Goal: Find specific page/section: Find specific page/section

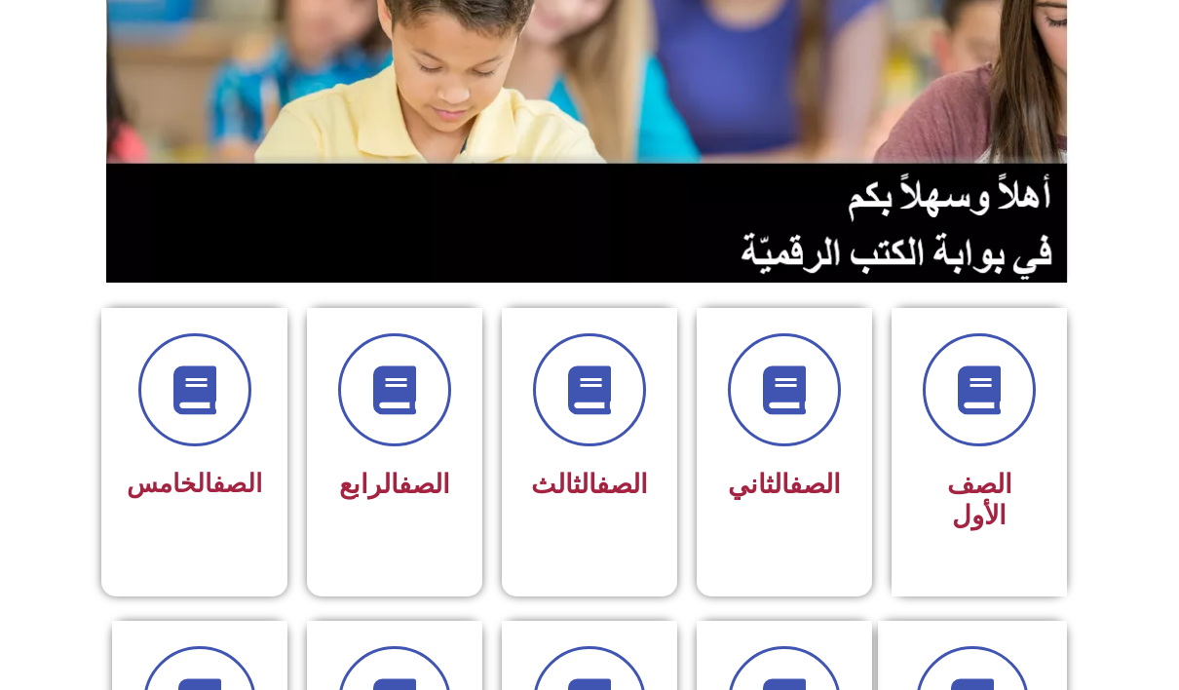
scroll to position [292, 0]
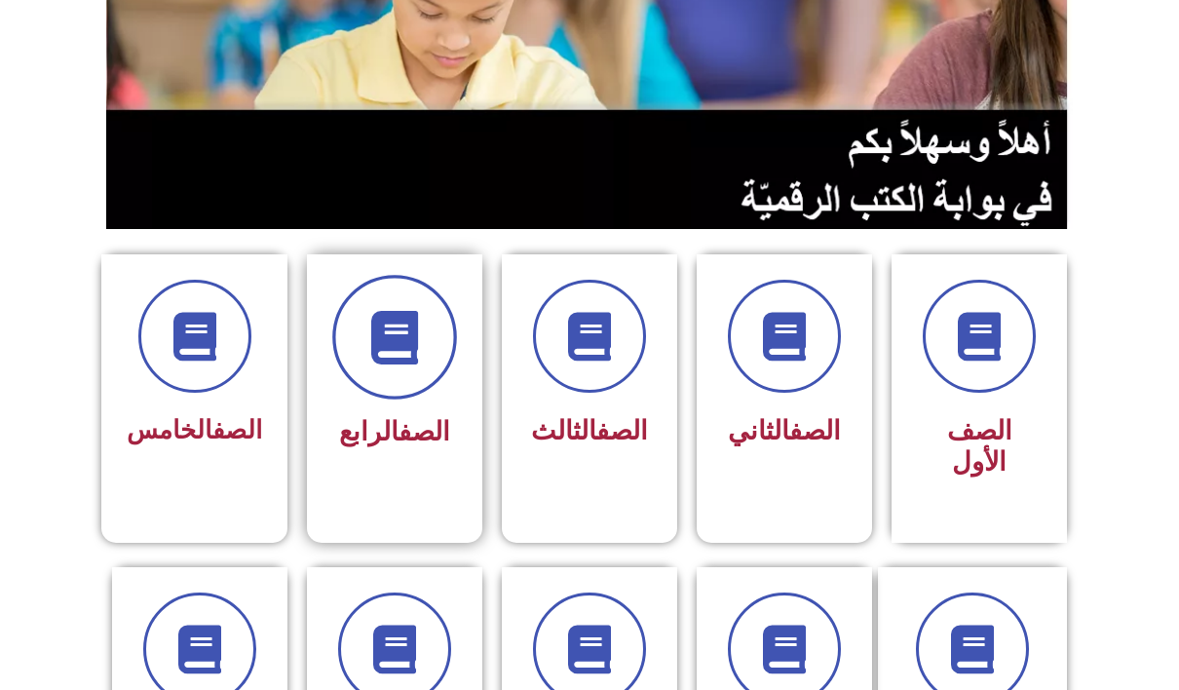
click at [376, 334] on icon at bounding box center [395, 338] width 54 height 54
click at [413, 408] on div "الصف الرابع" at bounding box center [394, 432] width 123 height 49
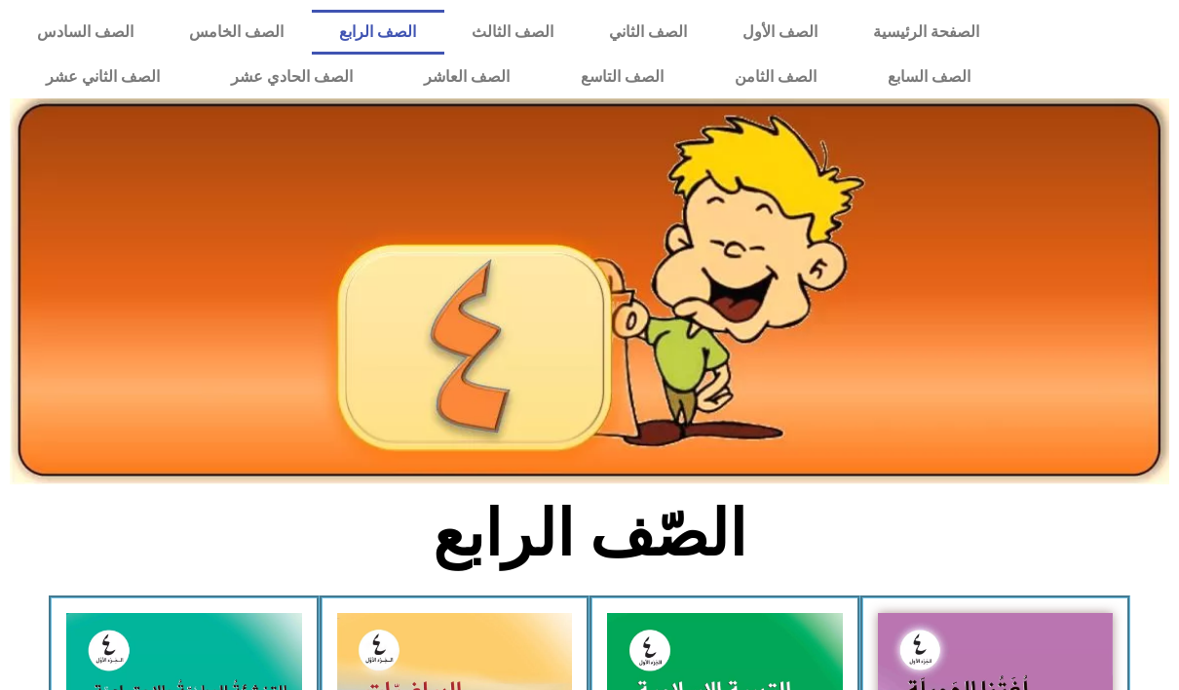
click at [321, 351] on img at bounding box center [590, 291] width 1160 height 386
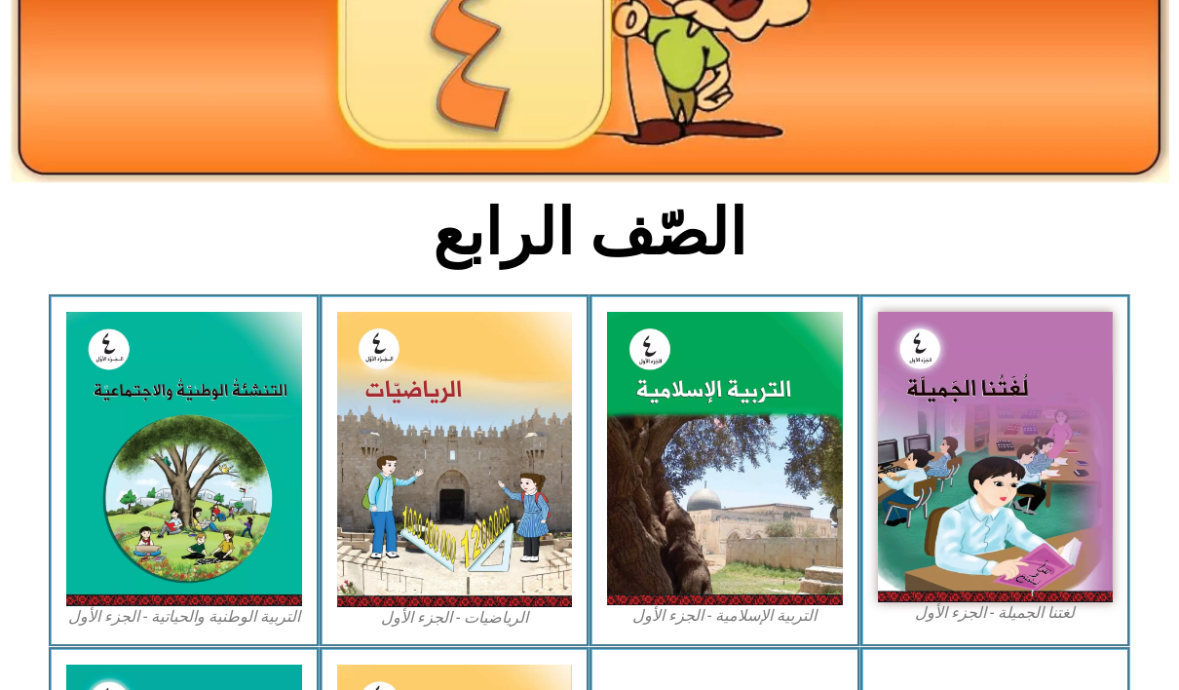
scroll to position [585, 0]
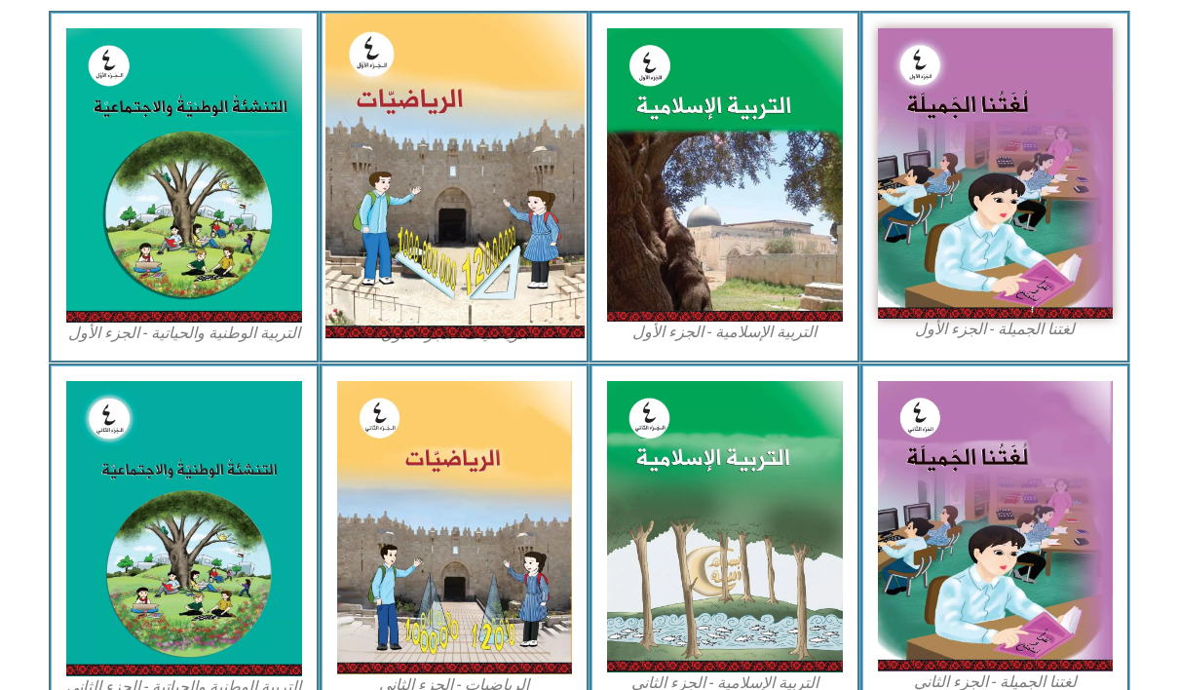
click at [470, 223] on img at bounding box center [454, 176] width 259 height 325
click at [470, 222] on img at bounding box center [454, 176] width 259 height 325
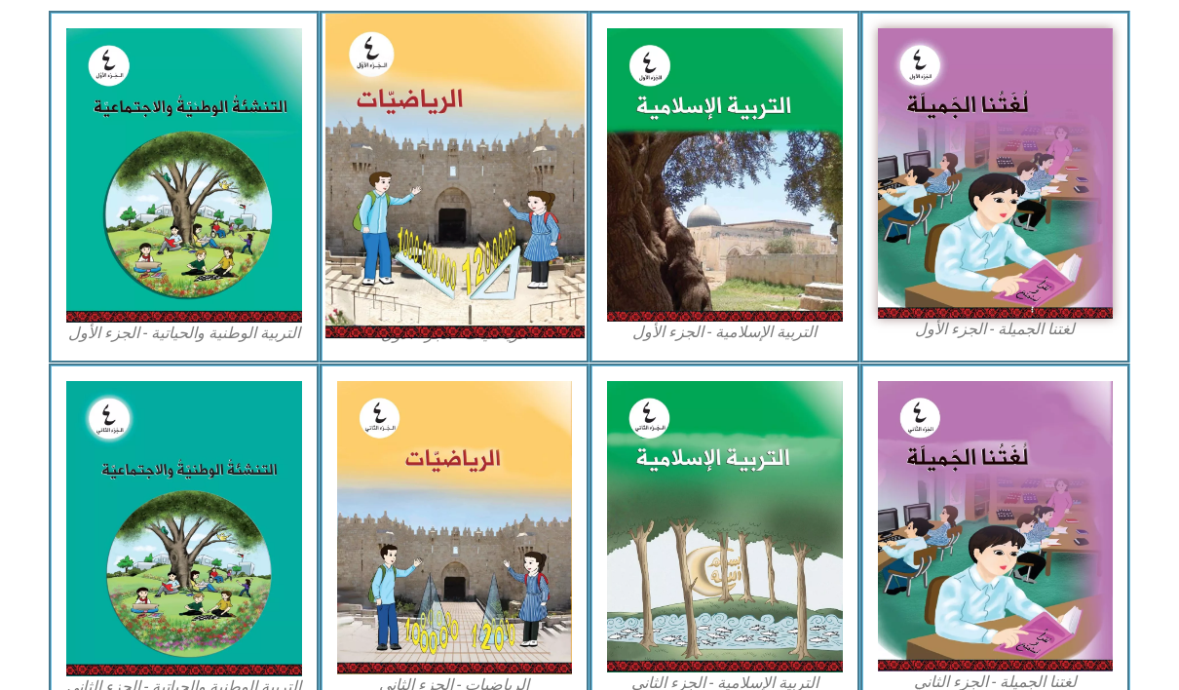
click at [470, 222] on img at bounding box center [454, 176] width 259 height 325
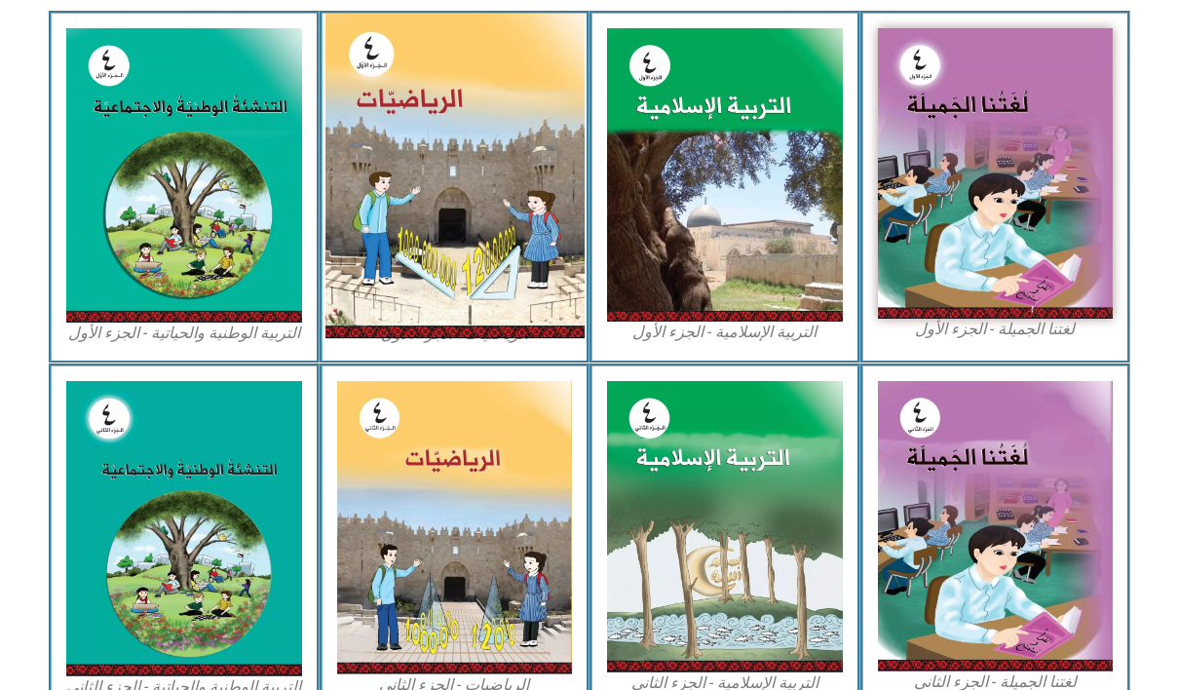
click at [470, 222] on img at bounding box center [454, 176] width 259 height 325
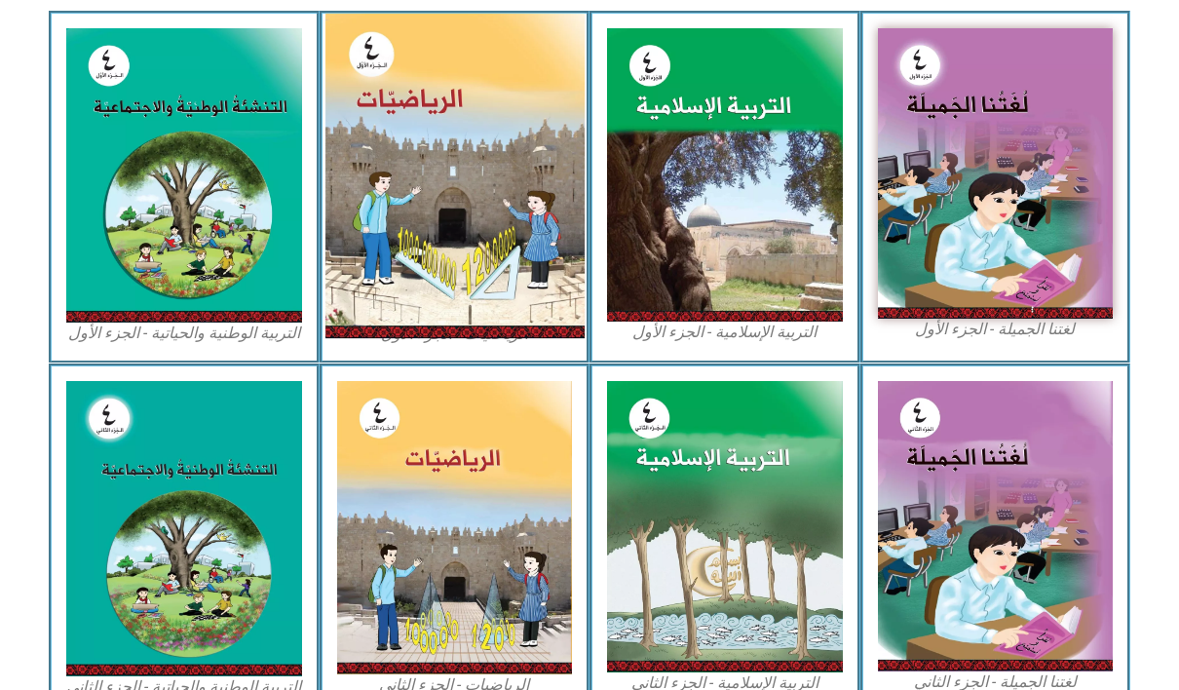
click at [470, 222] on img at bounding box center [454, 176] width 259 height 325
click at [452, 146] on img at bounding box center [454, 176] width 259 height 325
click at [455, 146] on img at bounding box center [454, 176] width 259 height 325
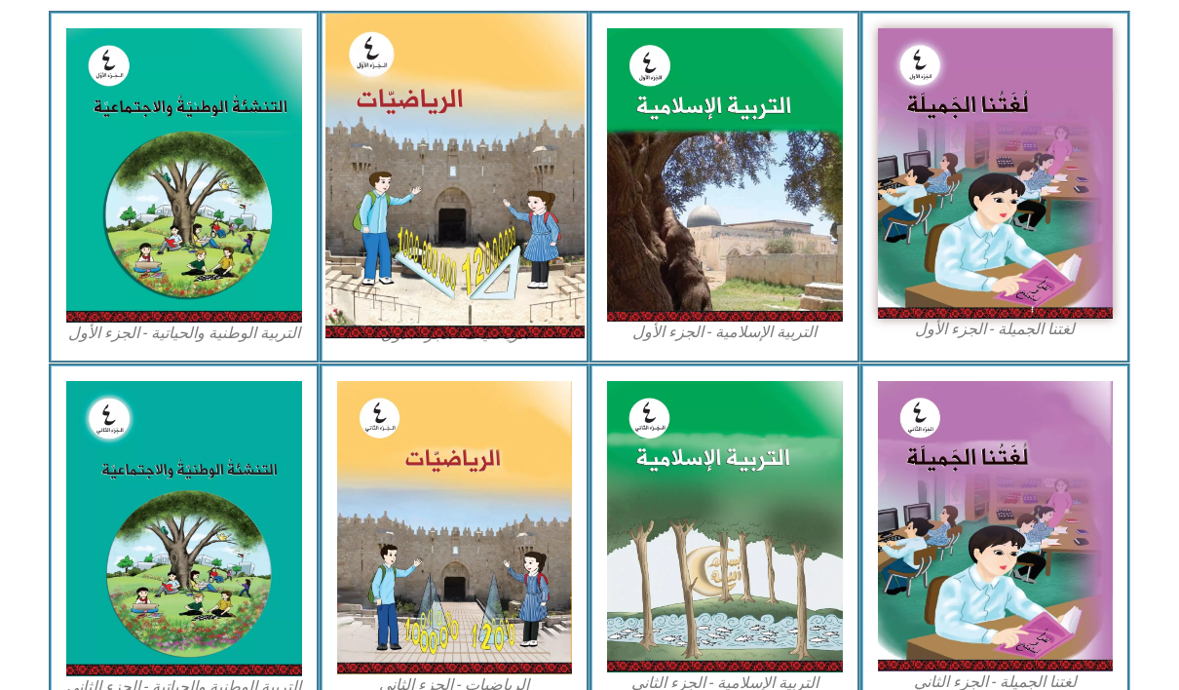
click at [455, 146] on img at bounding box center [454, 176] width 259 height 325
click at [460, 142] on img at bounding box center [454, 176] width 259 height 325
click at [472, 207] on img at bounding box center [454, 176] width 259 height 325
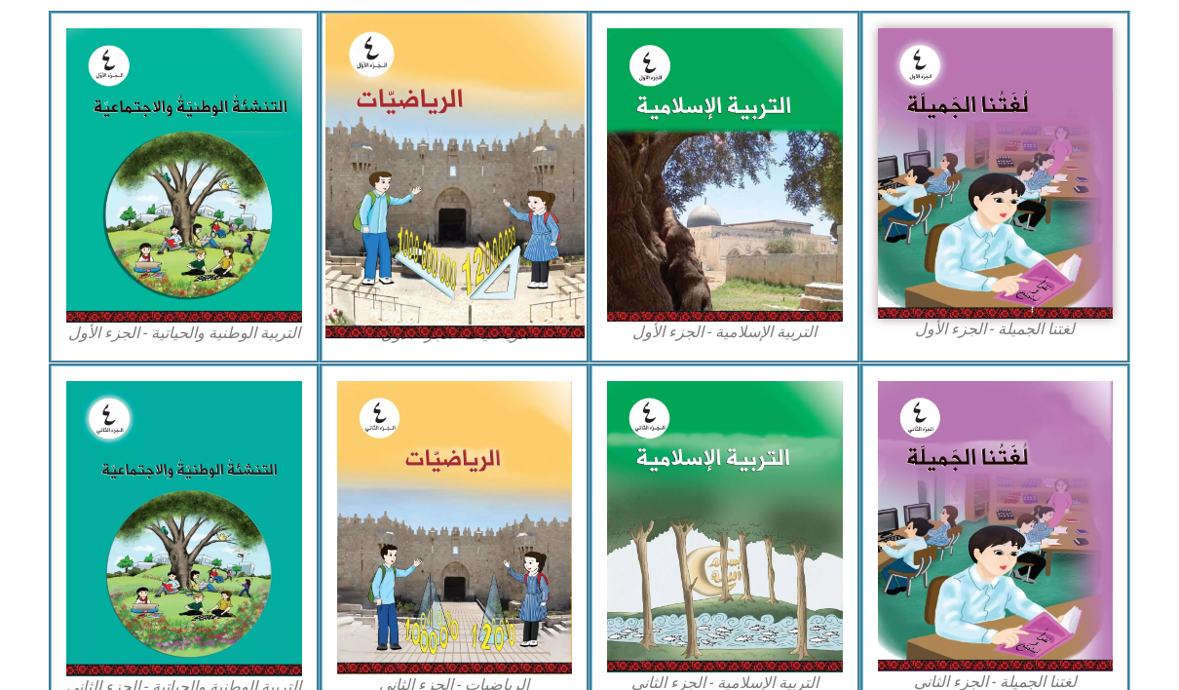
click at [472, 207] on img at bounding box center [454, 176] width 259 height 325
drag, startPoint x: 472, startPoint y: 208, endPoint x: 537, endPoint y: 131, distance: 101.0
click at [537, 131] on img at bounding box center [454, 176] width 259 height 325
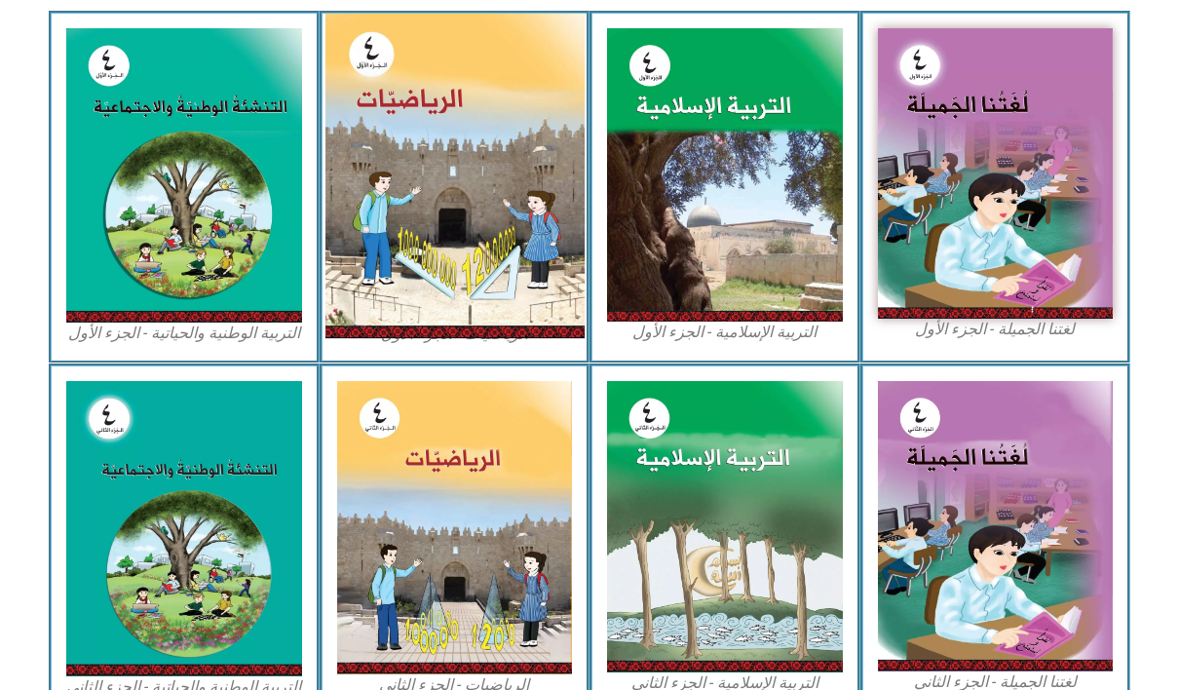
click at [537, 131] on img at bounding box center [454, 176] width 259 height 325
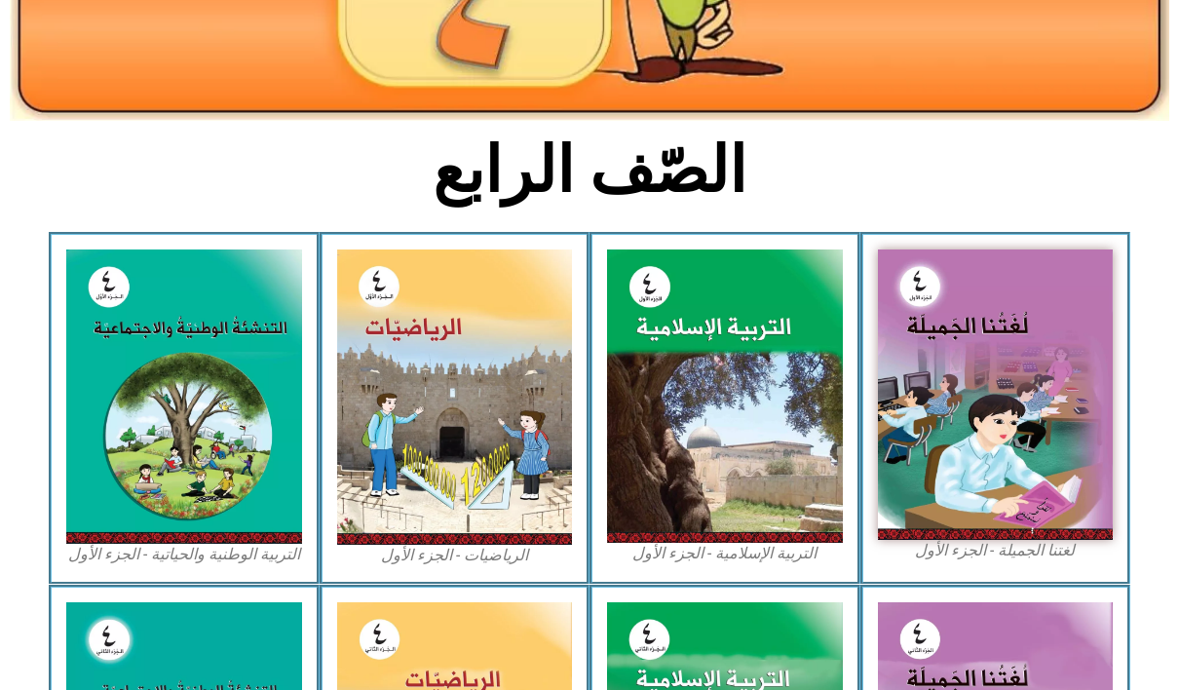
scroll to position [488, 0]
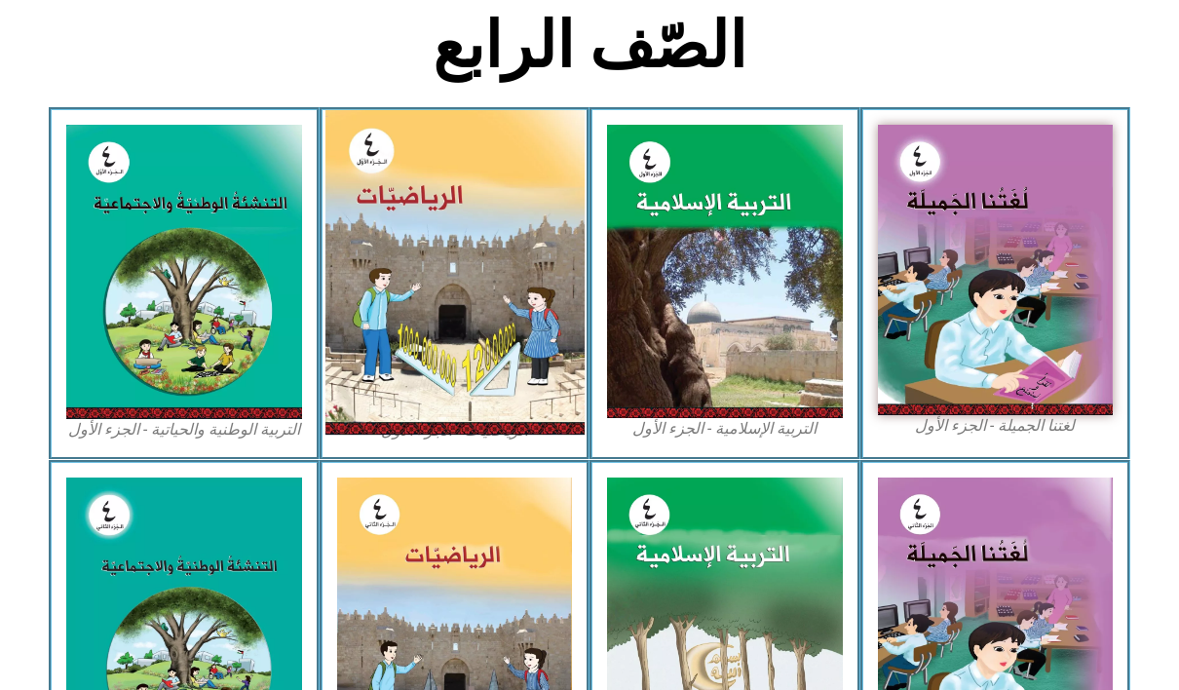
click at [463, 201] on img at bounding box center [454, 272] width 259 height 325
click at [464, 201] on img at bounding box center [454, 272] width 259 height 325
click at [465, 202] on img at bounding box center [454, 272] width 259 height 325
click at [466, 202] on img at bounding box center [454, 272] width 259 height 325
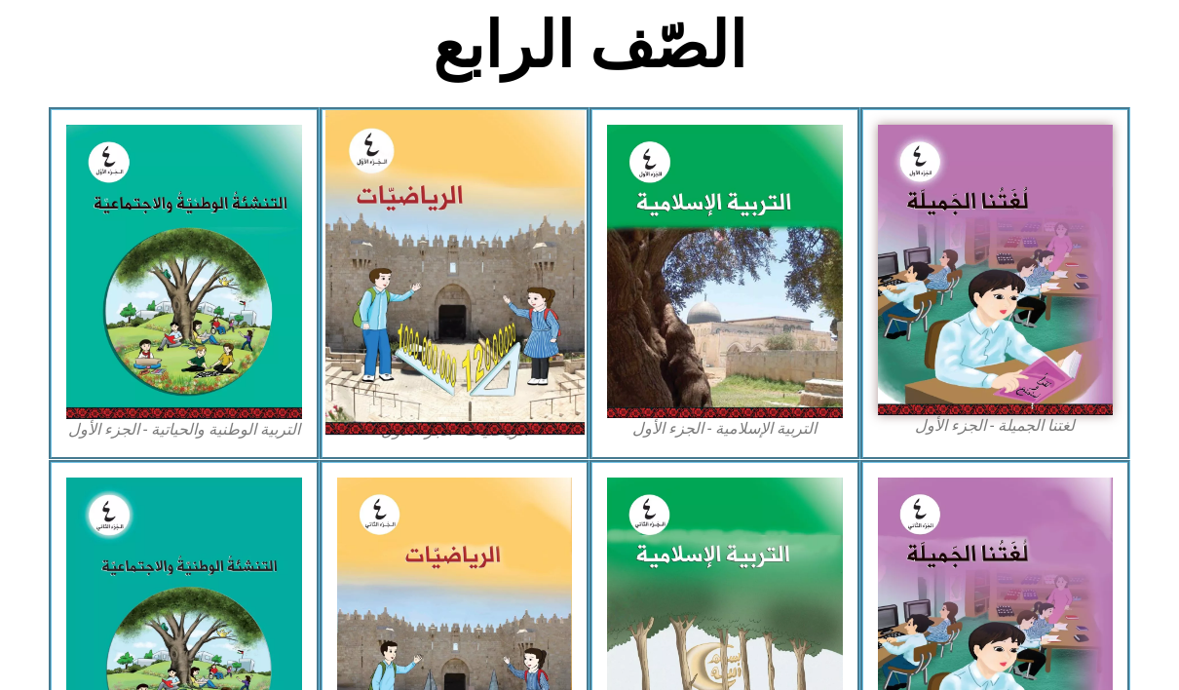
click at [466, 202] on img at bounding box center [454, 272] width 259 height 325
click at [467, 202] on img at bounding box center [454, 272] width 259 height 325
drag, startPoint x: 467, startPoint y: 202, endPoint x: 498, endPoint y: 171, distance: 44.1
click at [479, 197] on img at bounding box center [454, 272] width 259 height 325
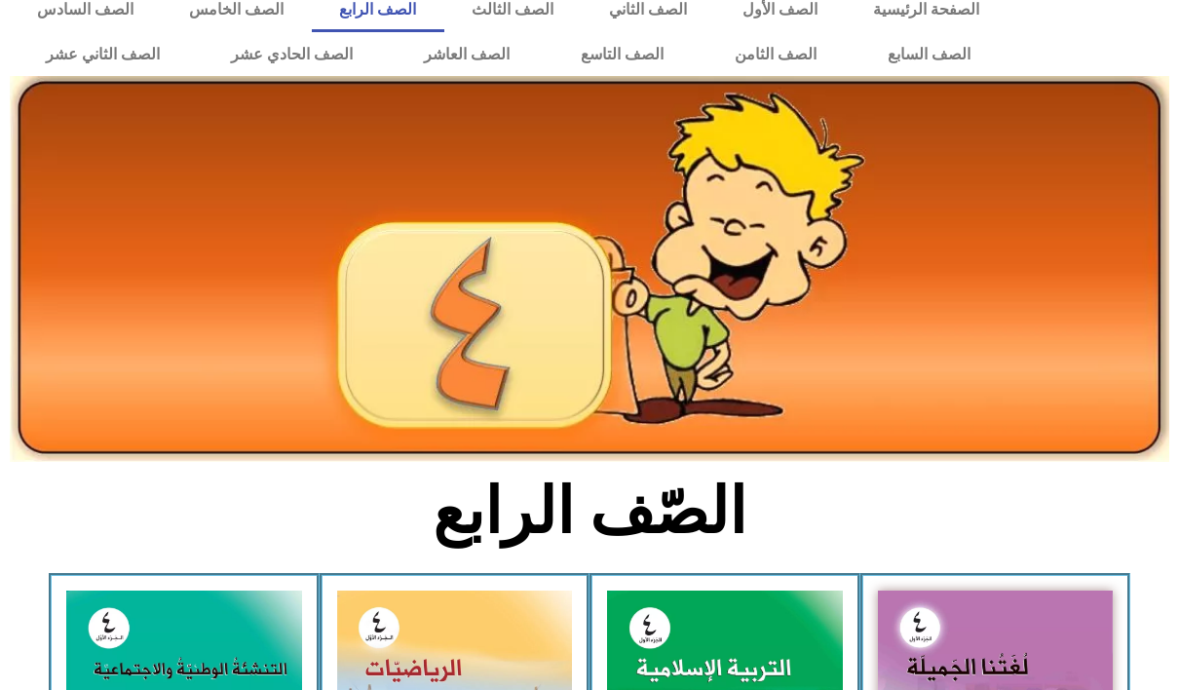
scroll to position [1, 0]
